Goal: Find specific page/section: Find specific page/section

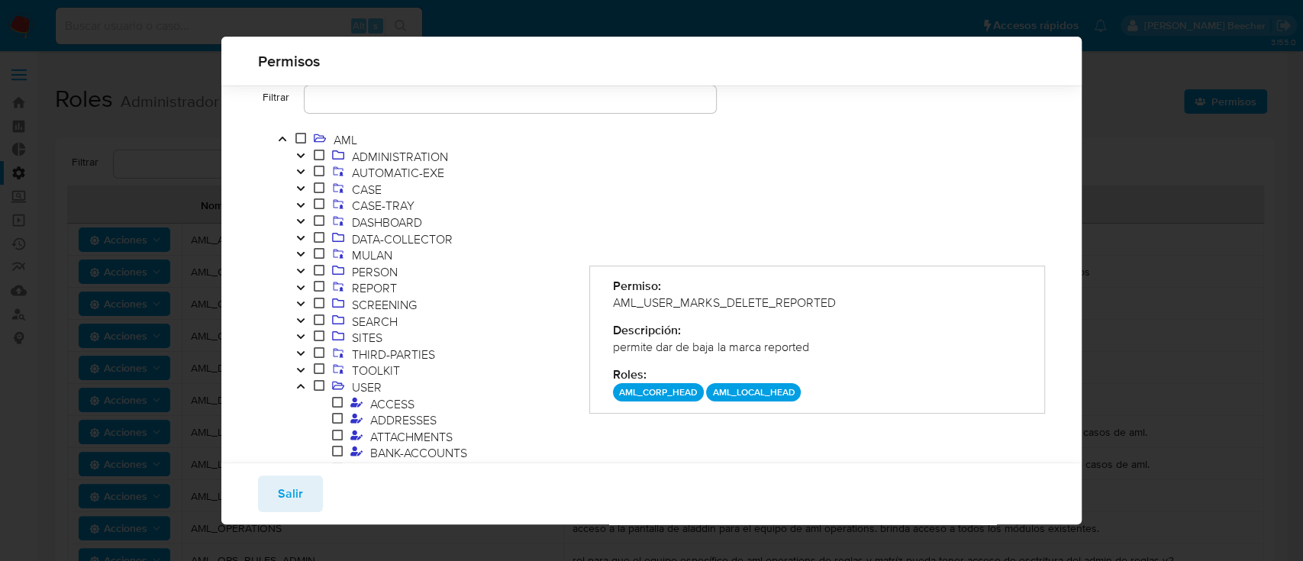
scroll to position [683, 0]
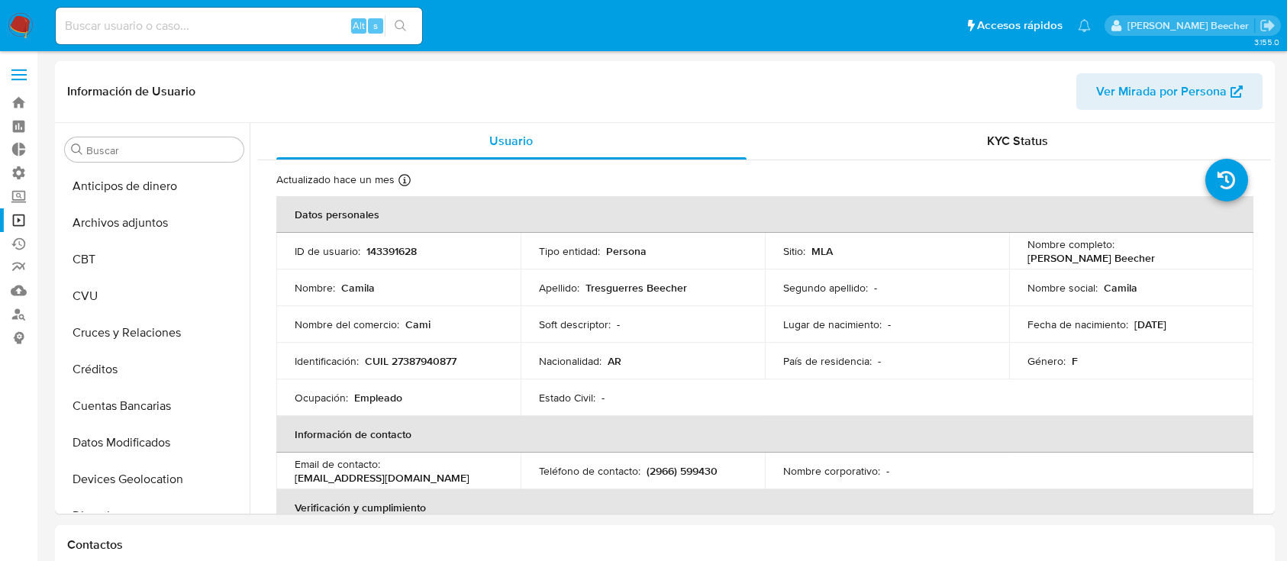
select select "10"
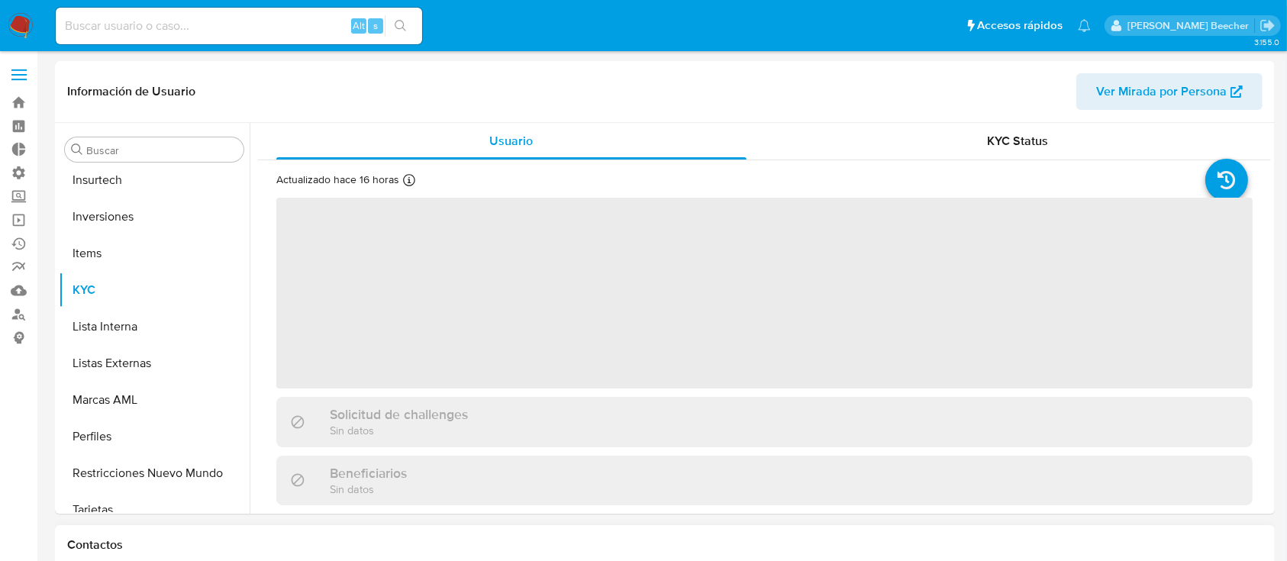
scroll to position [718, 0]
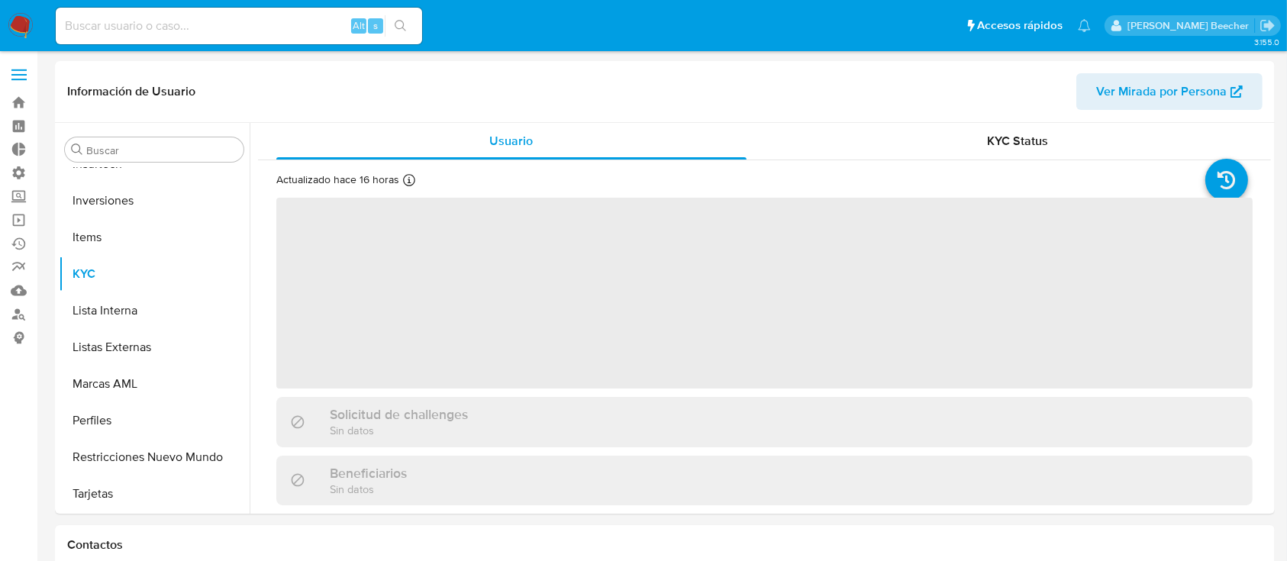
click at [291, 21] on input at bounding box center [239, 26] width 366 height 20
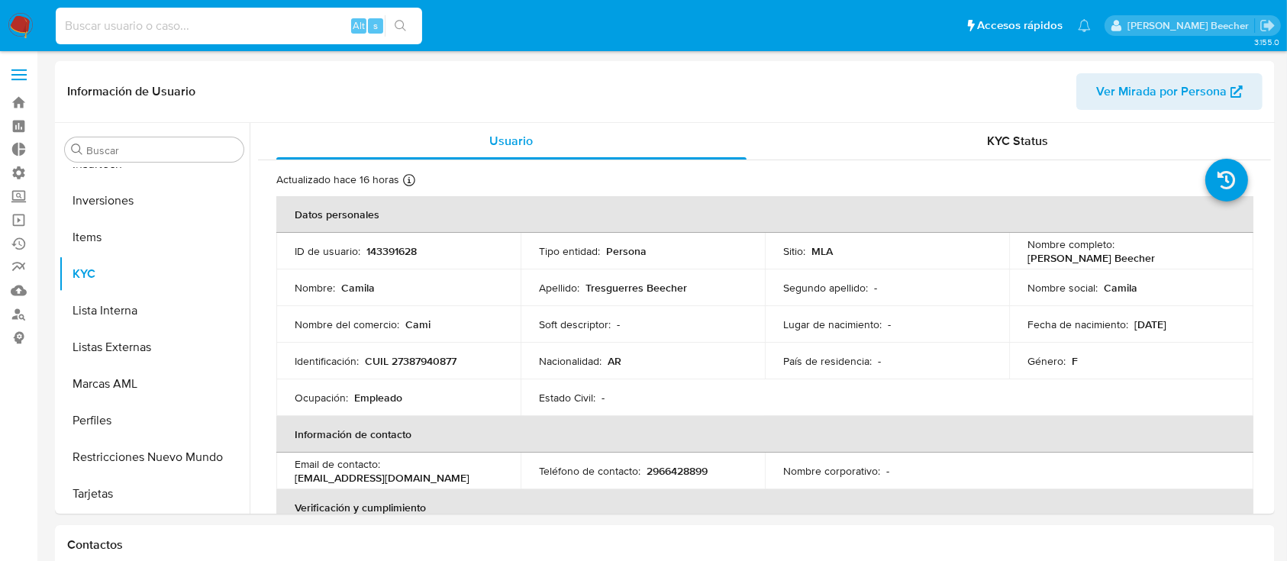
paste input "1922096951"
type input "1922096951"
select select "10"
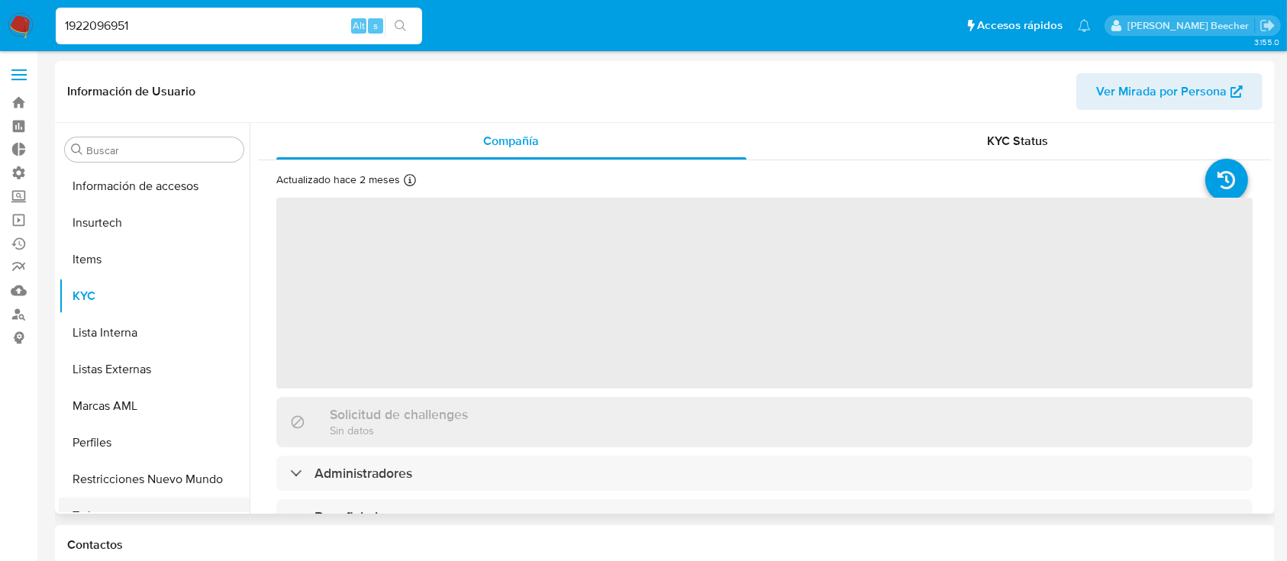
scroll to position [682, 0]
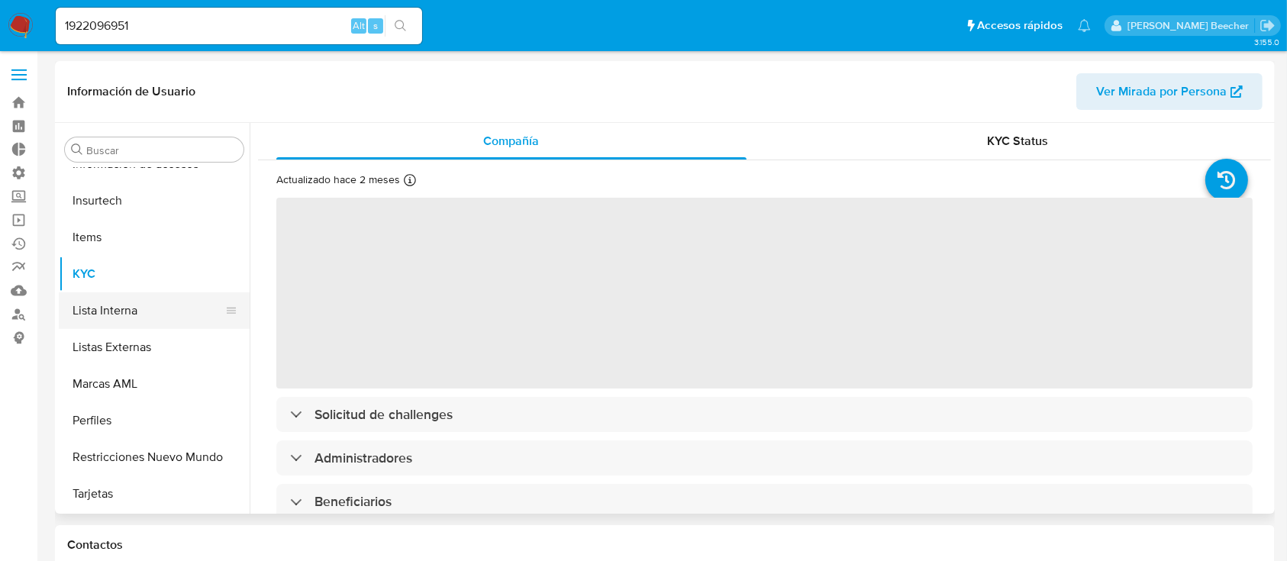
click at [150, 314] on button "Lista Interna" at bounding box center [148, 310] width 179 height 37
select select "10"
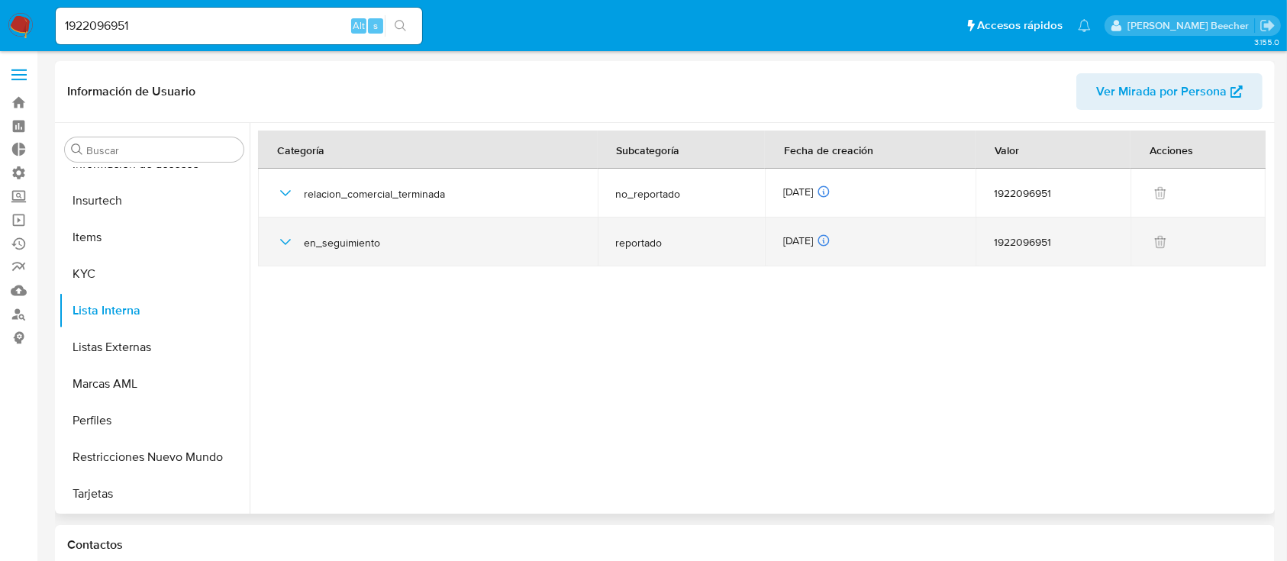
click at [283, 234] on icon "button" at bounding box center [285, 242] width 18 height 18
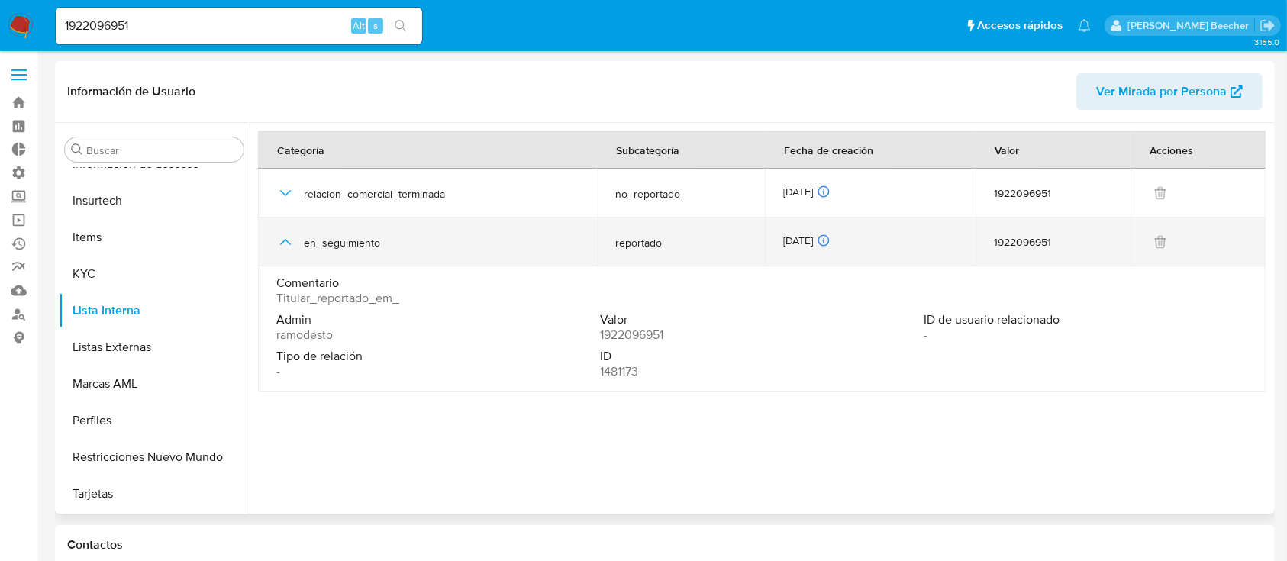
click at [291, 238] on icon "button" at bounding box center [285, 242] width 18 height 18
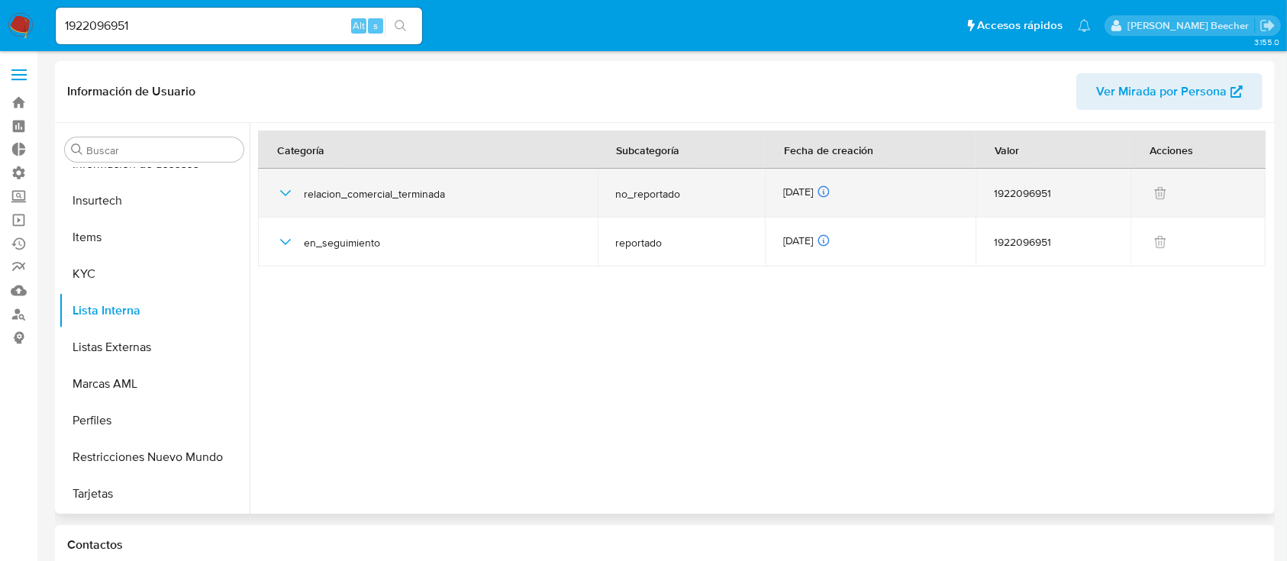
click at [275, 191] on td "relacion_comercial_terminada" at bounding box center [428, 193] width 340 height 49
click at [287, 193] on icon "button" at bounding box center [285, 193] width 11 height 6
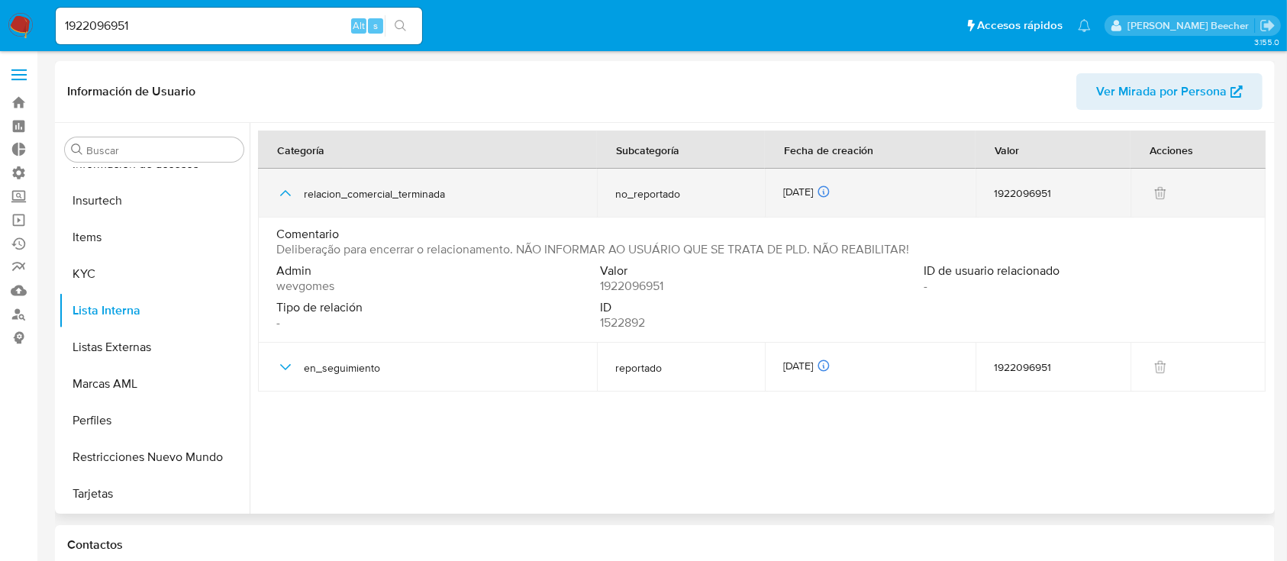
click at [287, 193] on icon "button" at bounding box center [285, 193] width 18 height 18
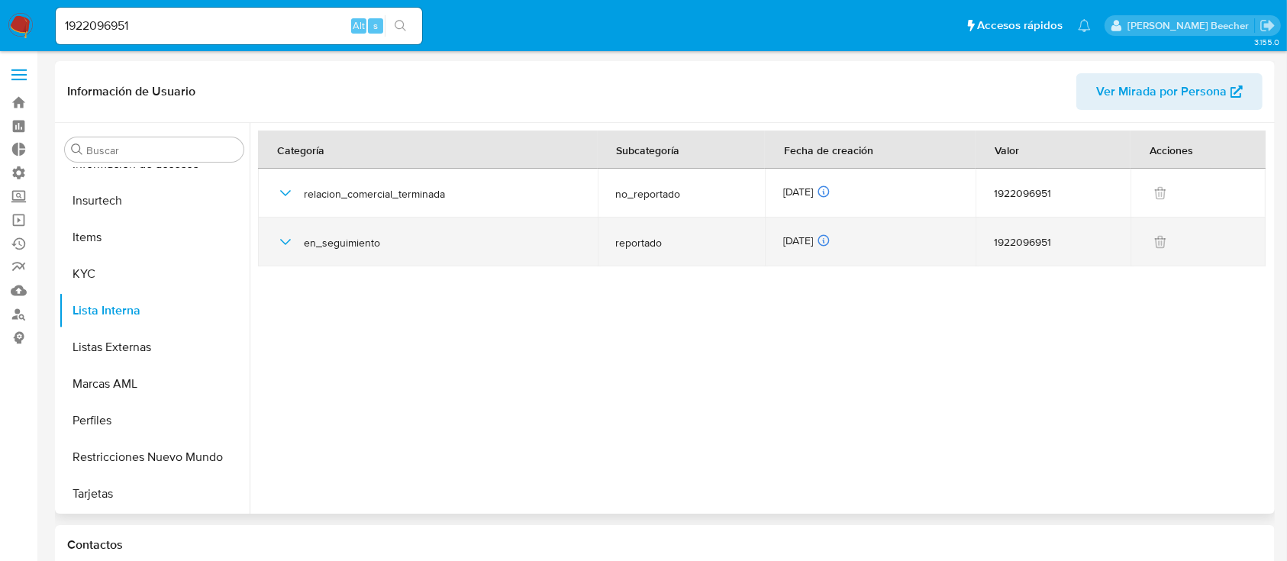
click at [281, 226] on div "en_seguimiento" at bounding box center [427, 242] width 303 height 49
click at [285, 235] on icon "button" at bounding box center [285, 242] width 18 height 18
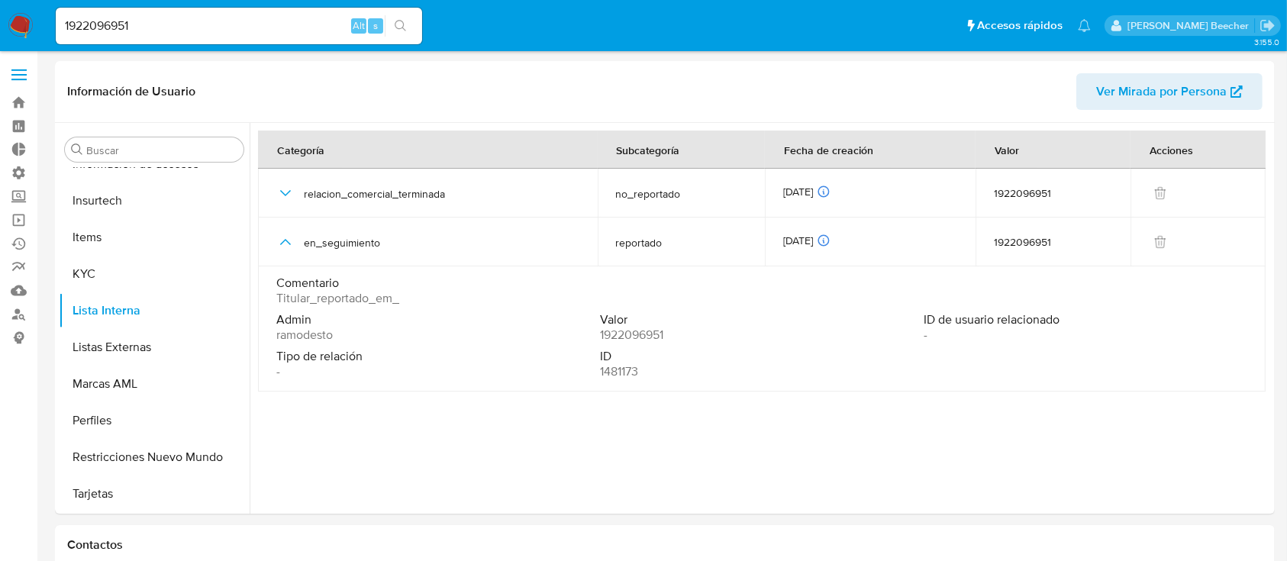
click at [174, 26] on input "1922096951" at bounding box center [239, 26] width 366 height 20
paste input "69402779"
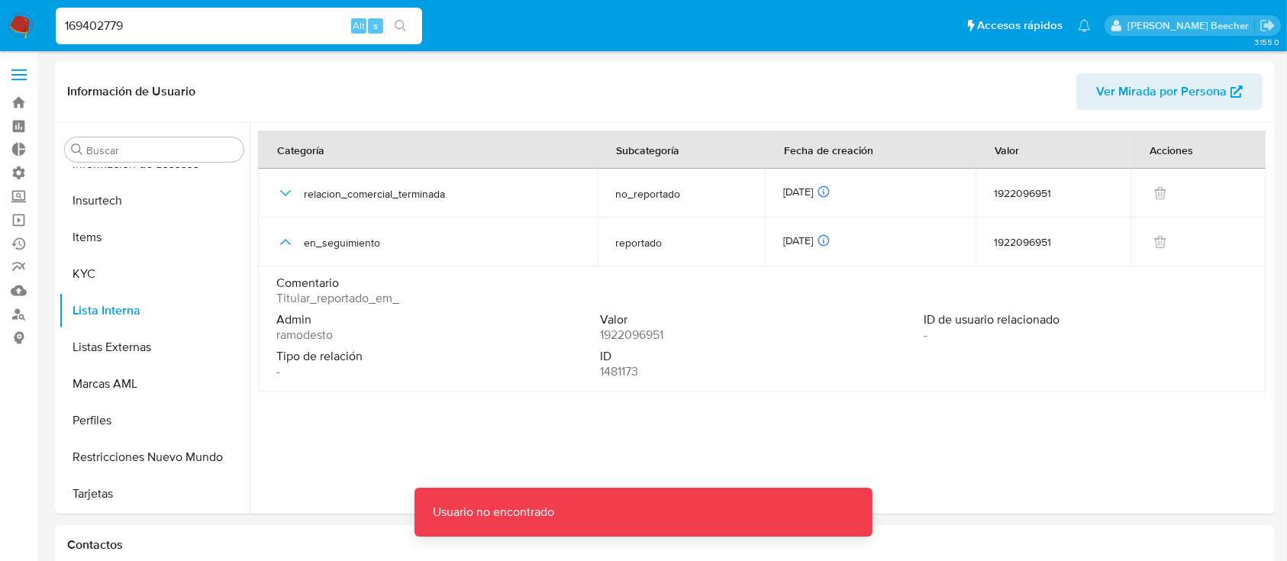
click at [174, 26] on input "169402779" at bounding box center [239, 26] width 366 height 20
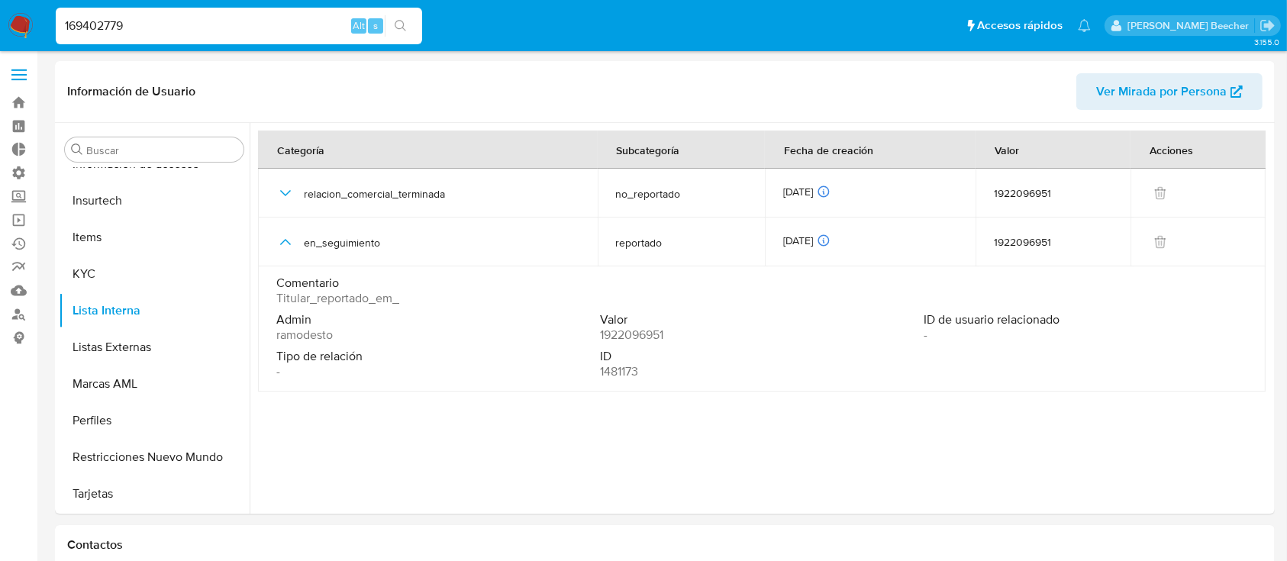
type input "169402779"
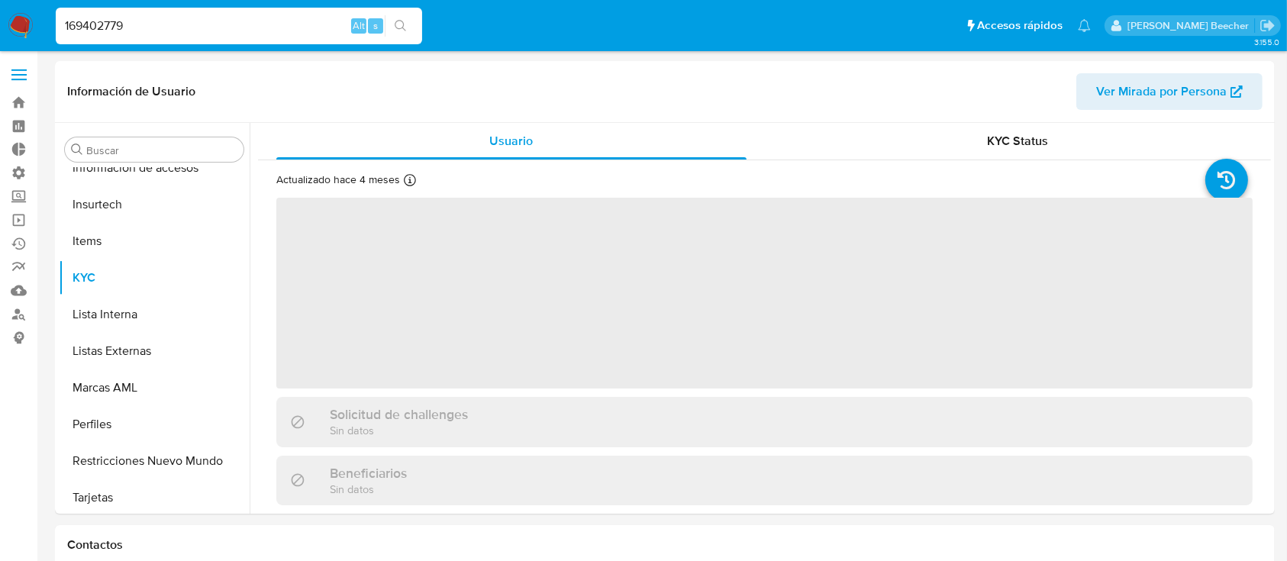
scroll to position [682, 0]
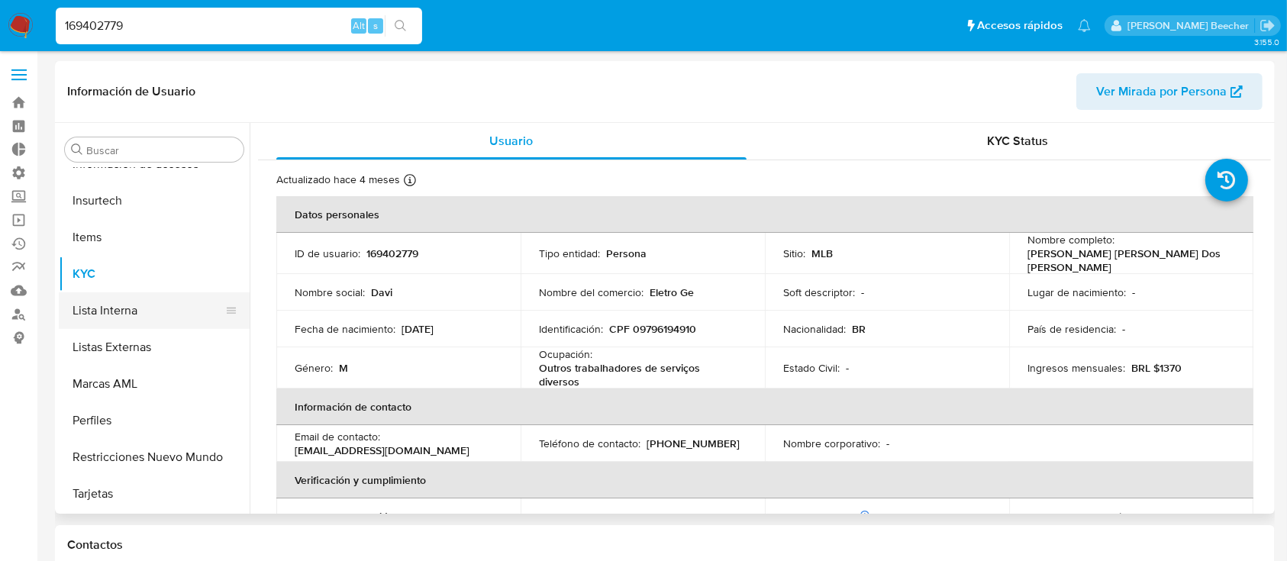
select select "10"
click at [110, 303] on button "Lista Interna" at bounding box center [148, 310] width 179 height 37
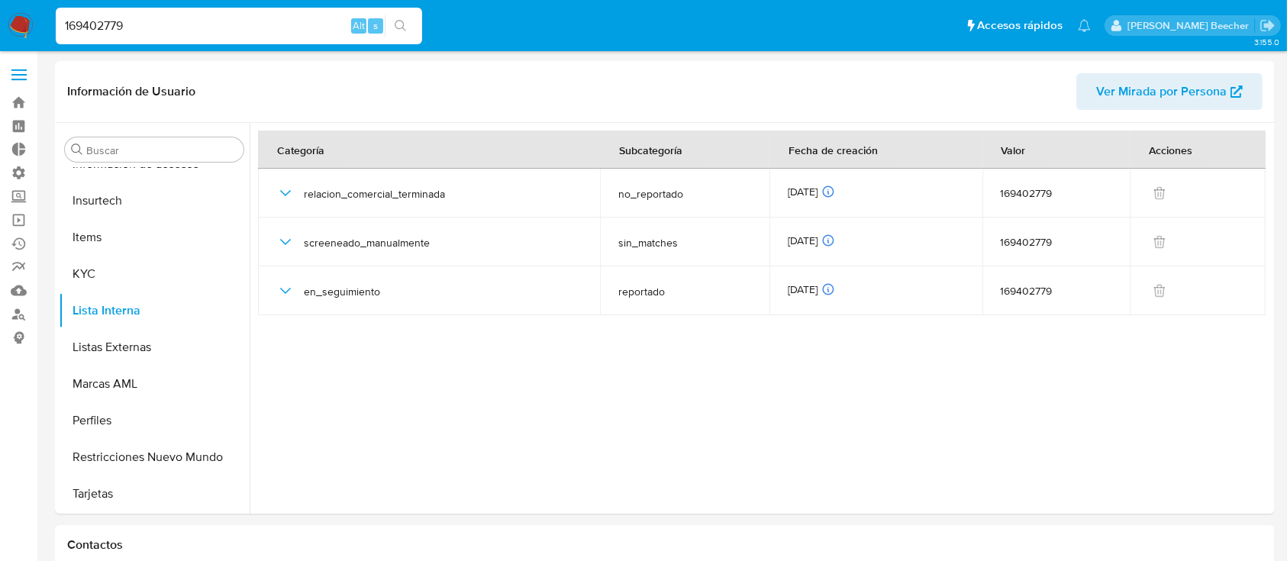
click at [166, 28] on input "169402779" at bounding box center [239, 26] width 366 height 20
click at [166, 27] on input "169402779" at bounding box center [239, 26] width 366 height 20
paste input "600376736"
type input "600376736"
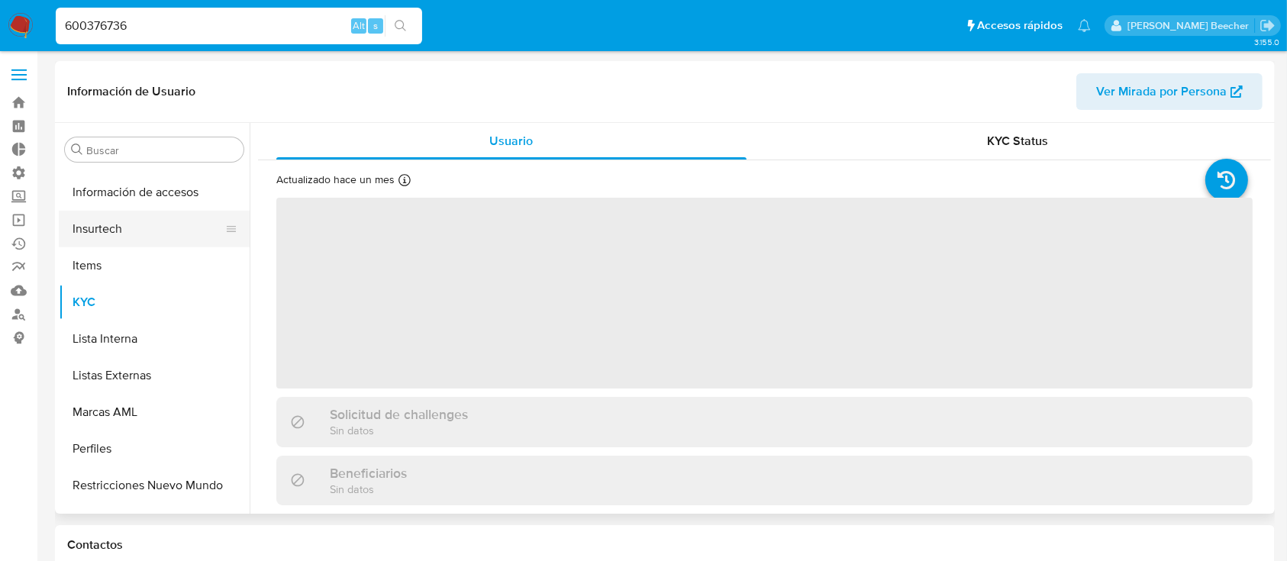
scroll to position [645, 0]
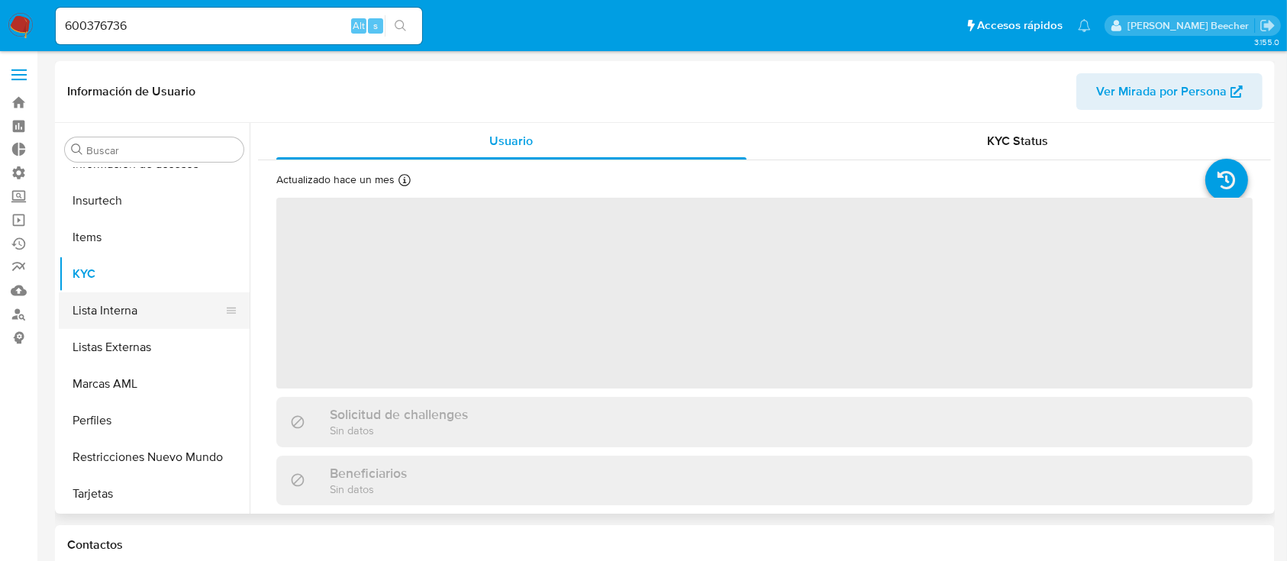
click at [153, 298] on button "Lista Interna" at bounding box center [148, 310] width 179 height 37
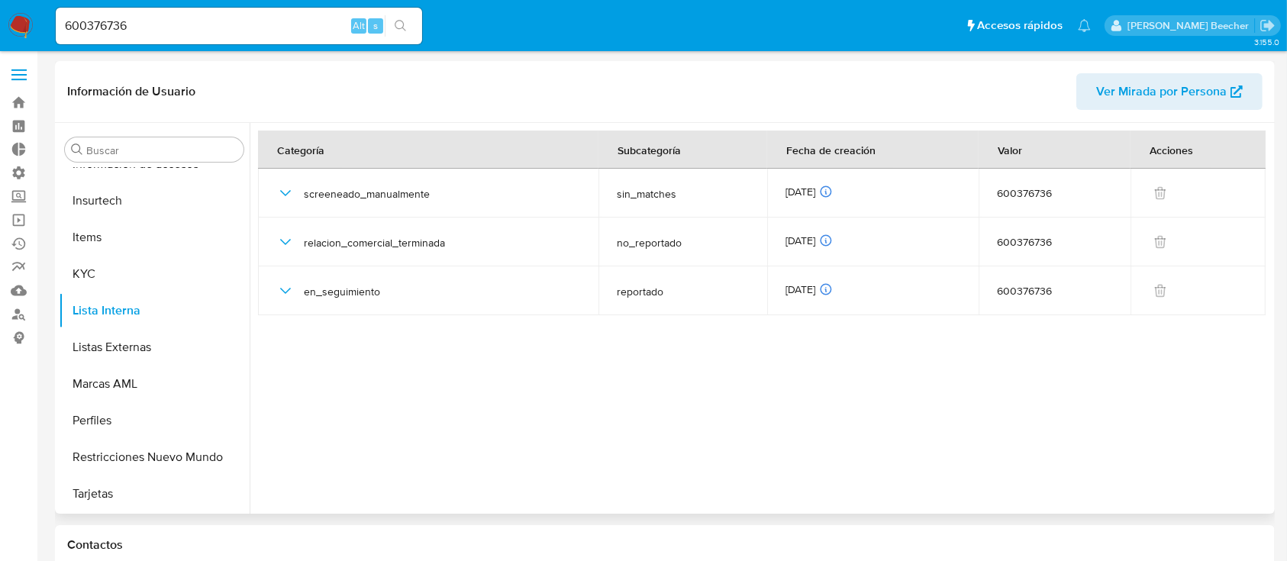
select select "10"
